Goal: Information Seeking & Learning: Learn about a topic

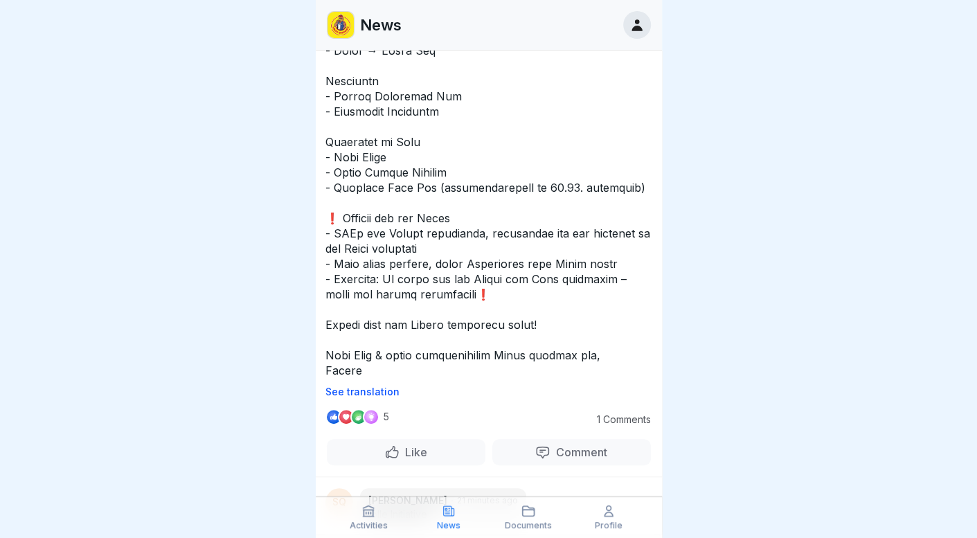
scroll to position [353, 0]
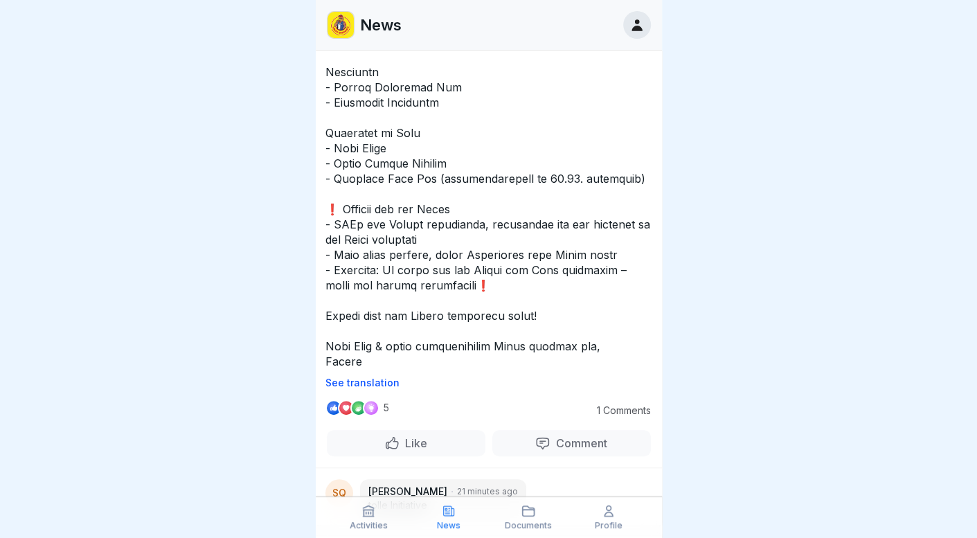
click at [375, 377] on p "See translation" at bounding box center [488, 382] width 327 height 11
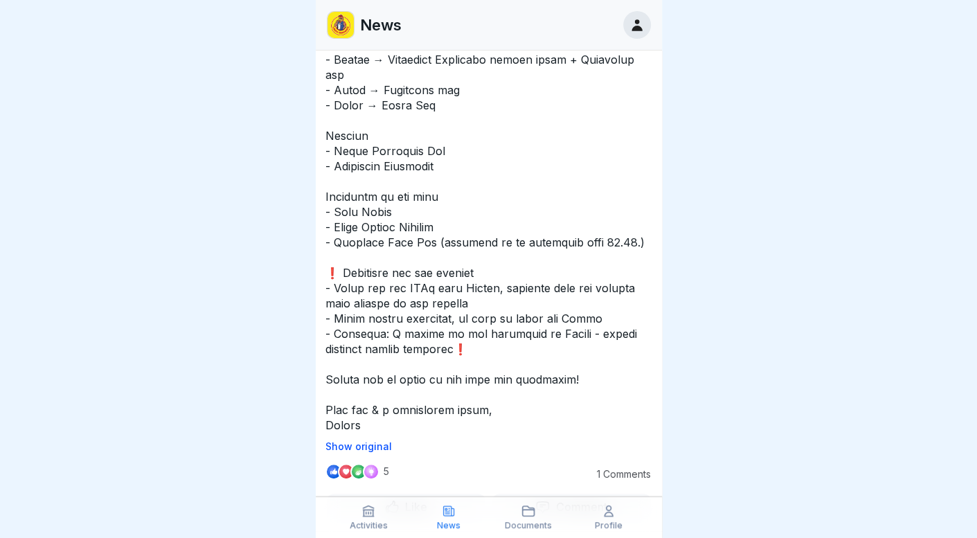
scroll to position [291, 0]
click at [583, 133] on p at bounding box center [488, 126] width 327 height 609
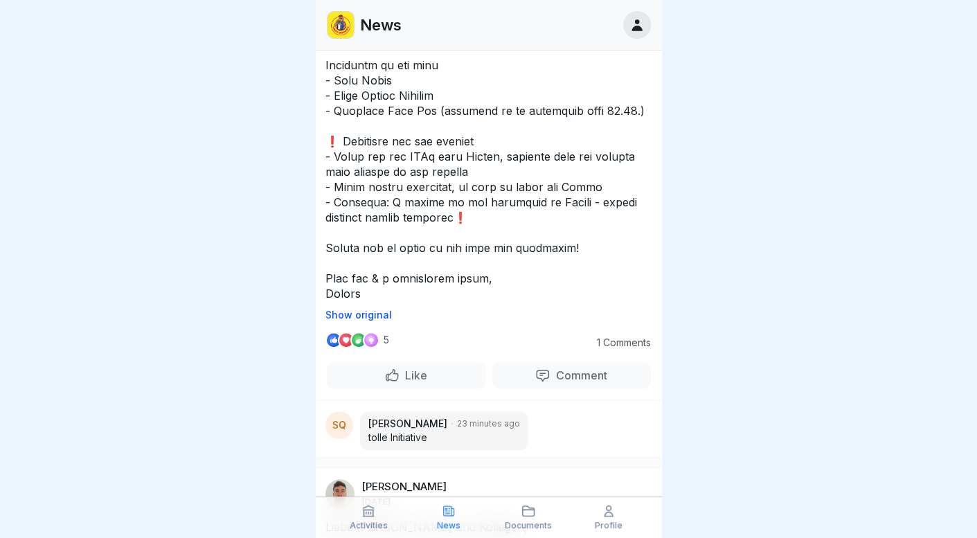
scroll to position [0, 0]
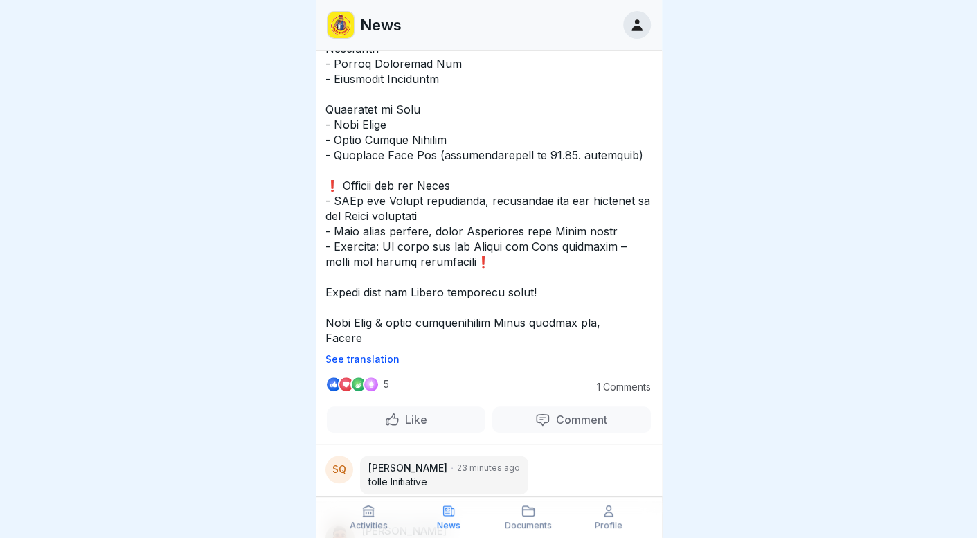
scroll to position [380, 0]
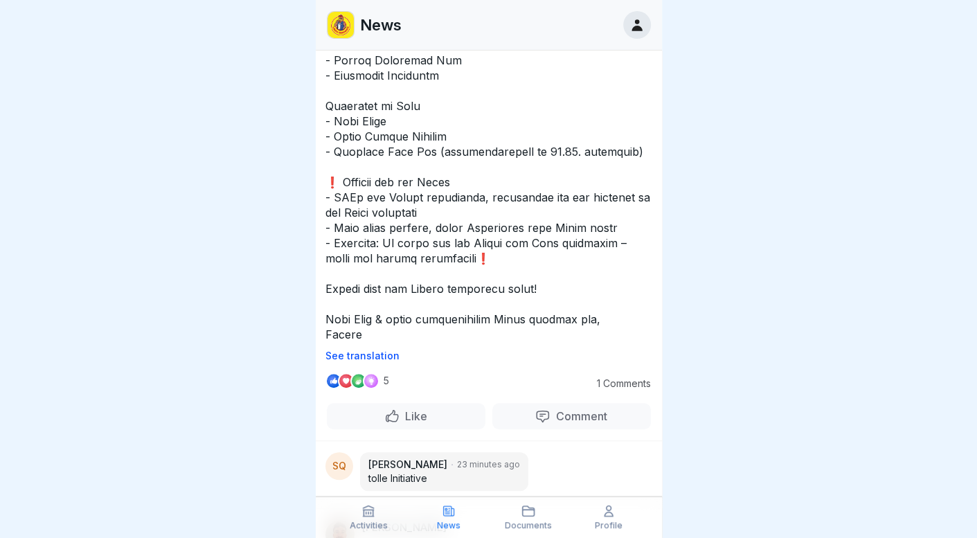
click at [364, 350] on p "See translation" at bounding box center [488, 355] width 327 height 11
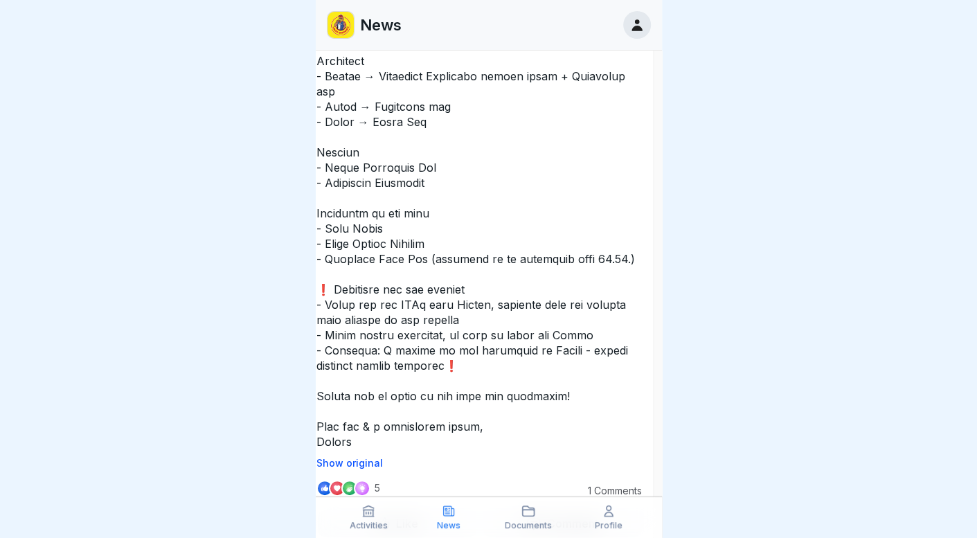
scroll to position [275, 9]
